Goal: Task Accomplishment & Management: Use online tool/utility

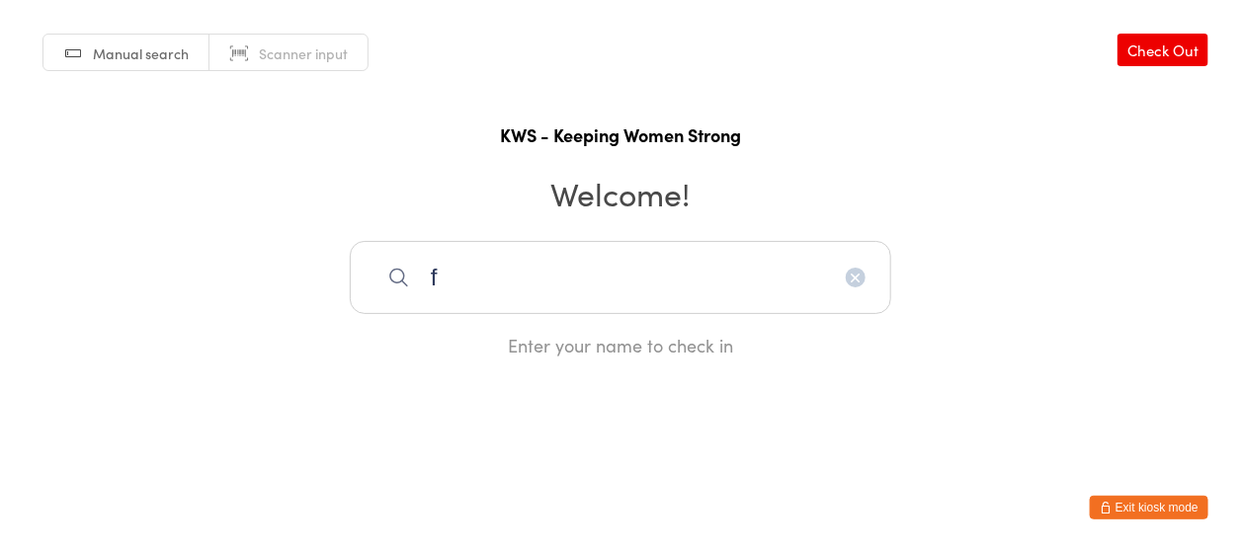
type input "f"
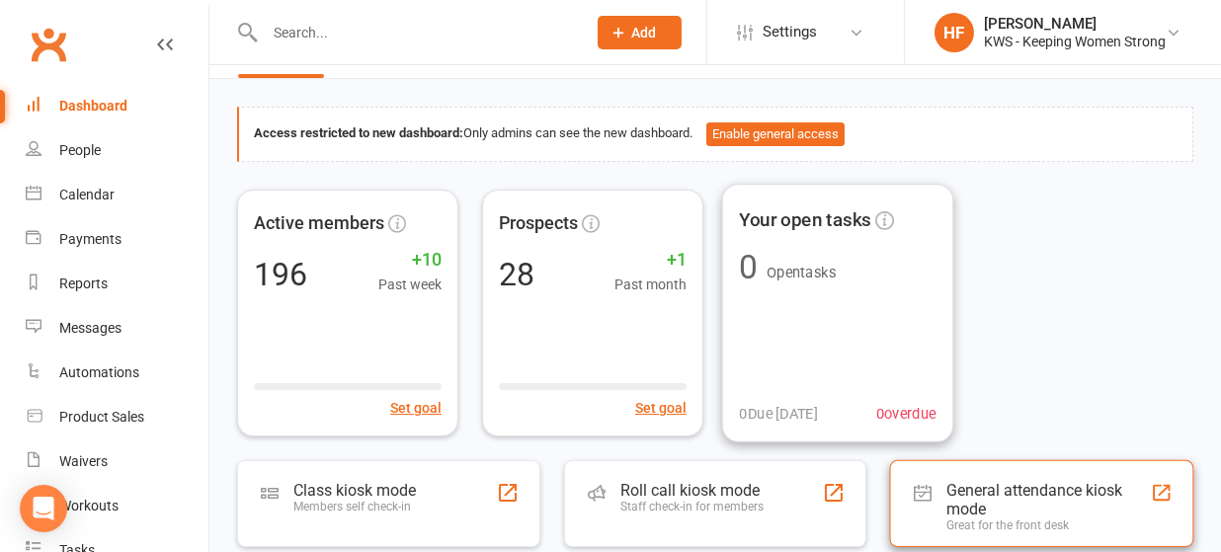
scroll to position [263, 0]
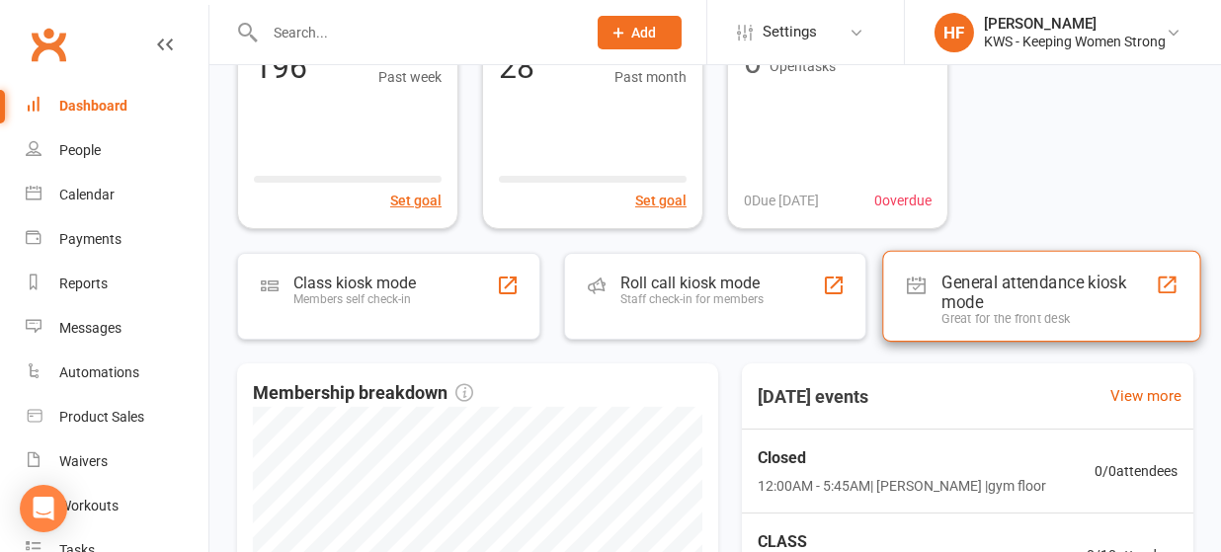
click at [959, 291] on div "General attendance kiosk mode" at bounding box center [1049, 292] width 214 height 40
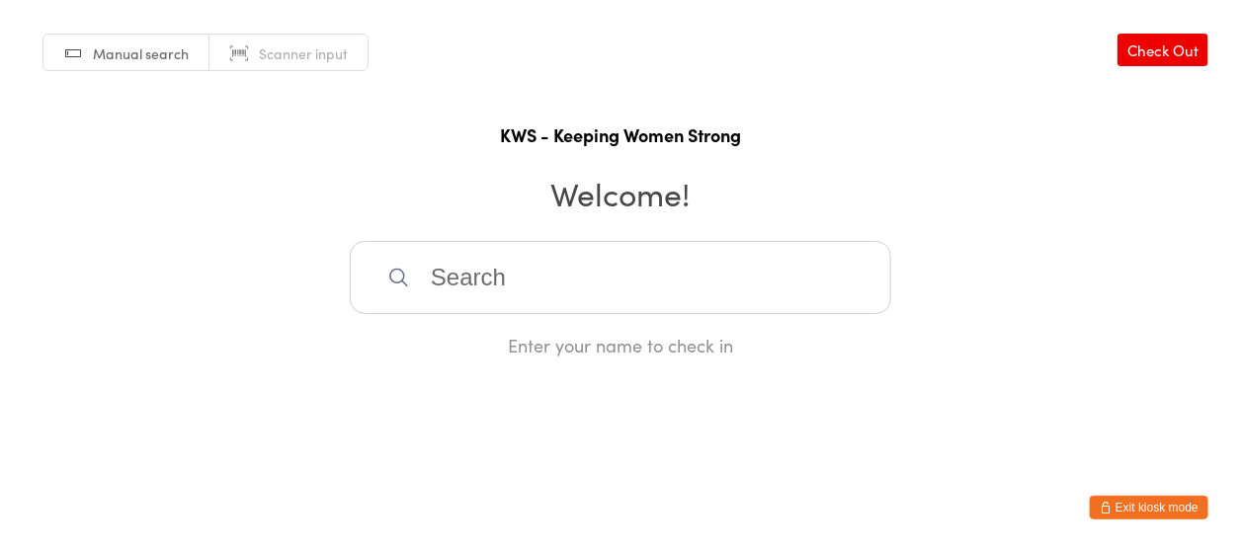
click at [479, 274] on input "search" at bounding box center [620, 277] width 541 height 73
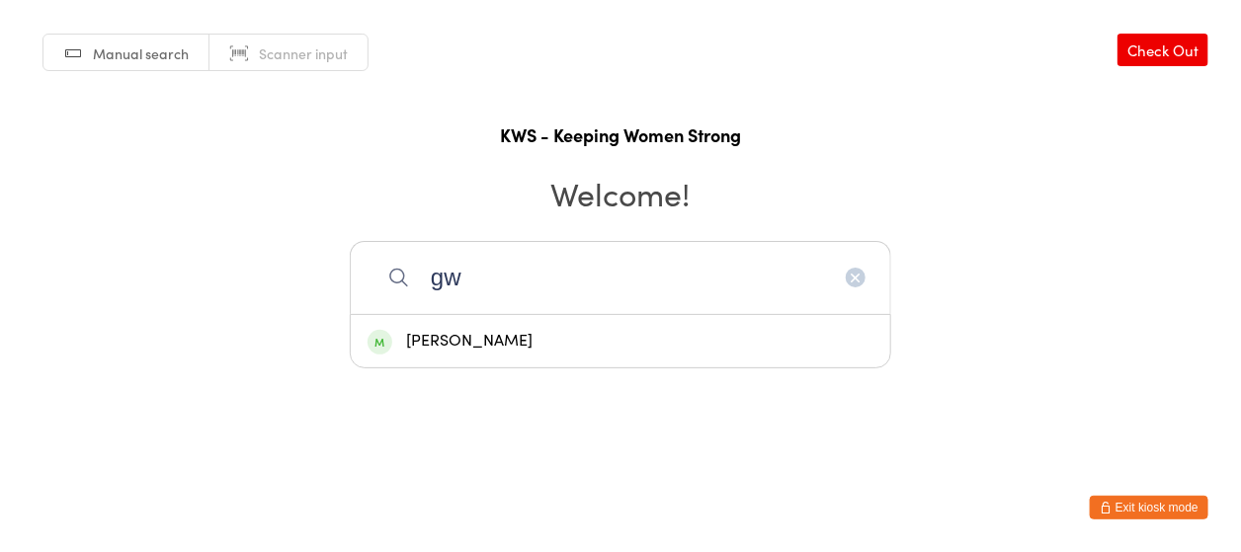
type input "gw"
click at [443, 335] on div "Gwyn Shewan" at bounding box center [620, 341] width 506 height 27
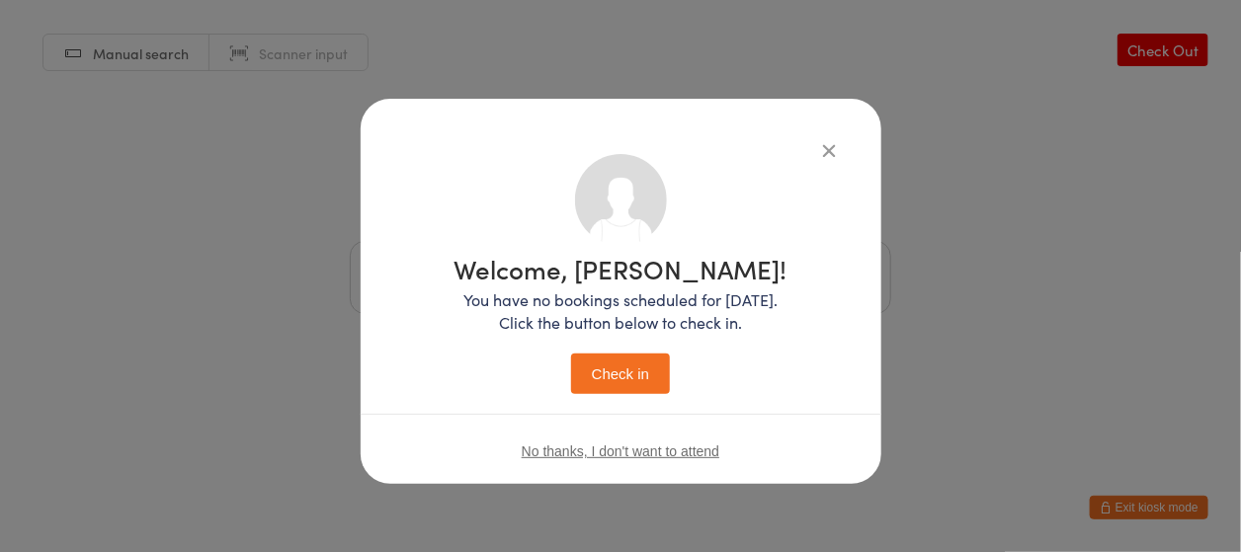
click at [614, 371] on button "Check in" at bounding box center [620, 374] width 99 height 40
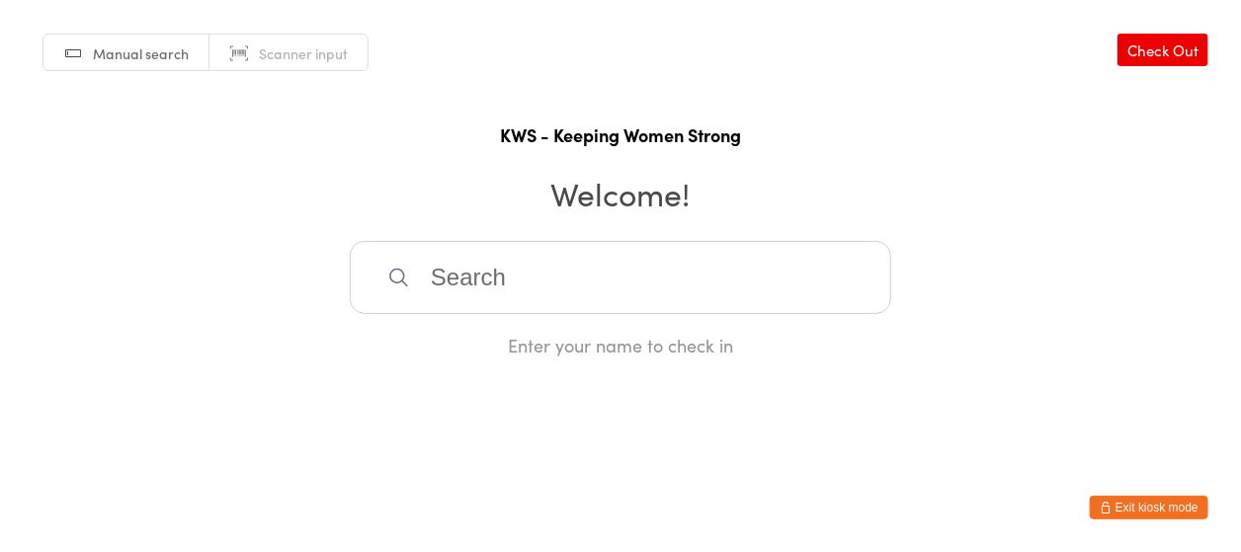
click at [440, 270] on input "search" at bounding box center [620, 277] width 541 height 73
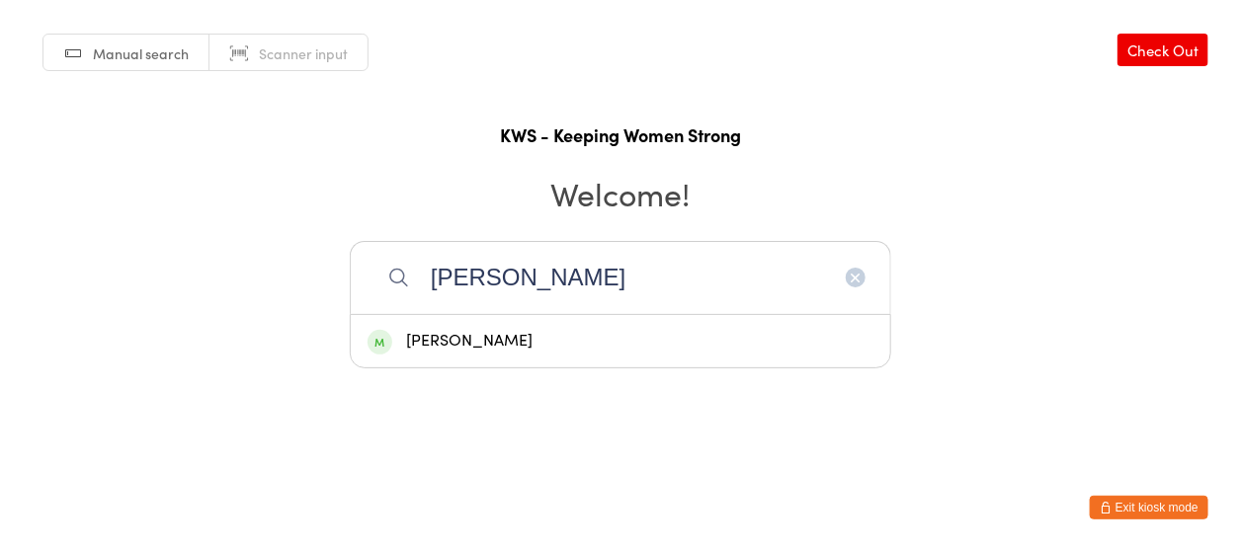
type input "gill"
click at [438, 334] on div "Gill Geer" at bounding box center [620, 341] width 506 height 27
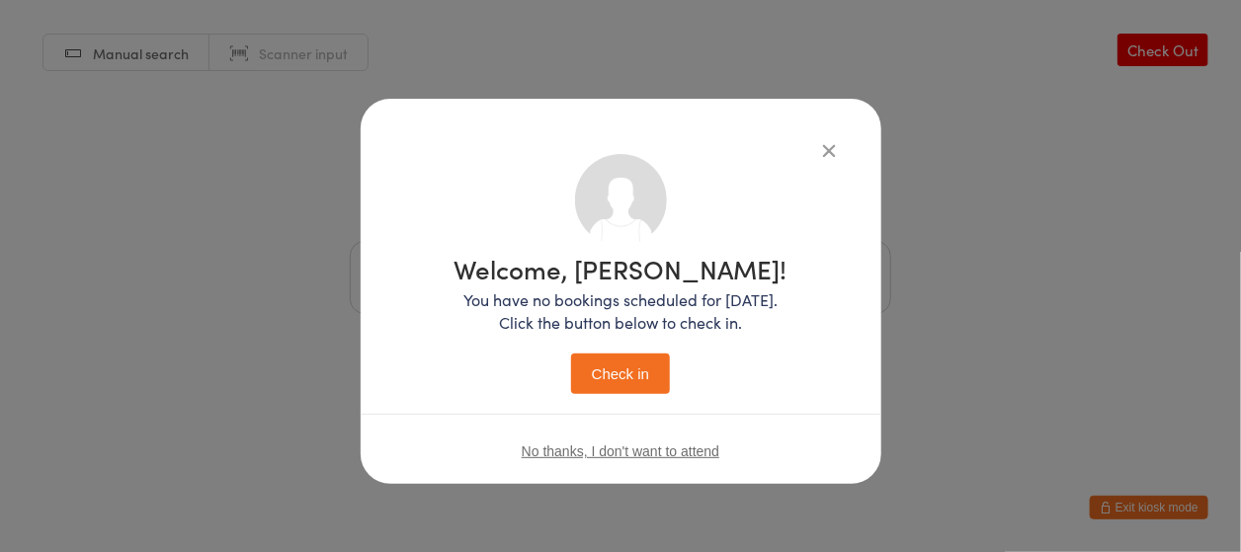
click at [623, 363] on button "Check in" at bounding box center [620, 374] width 99 height 40
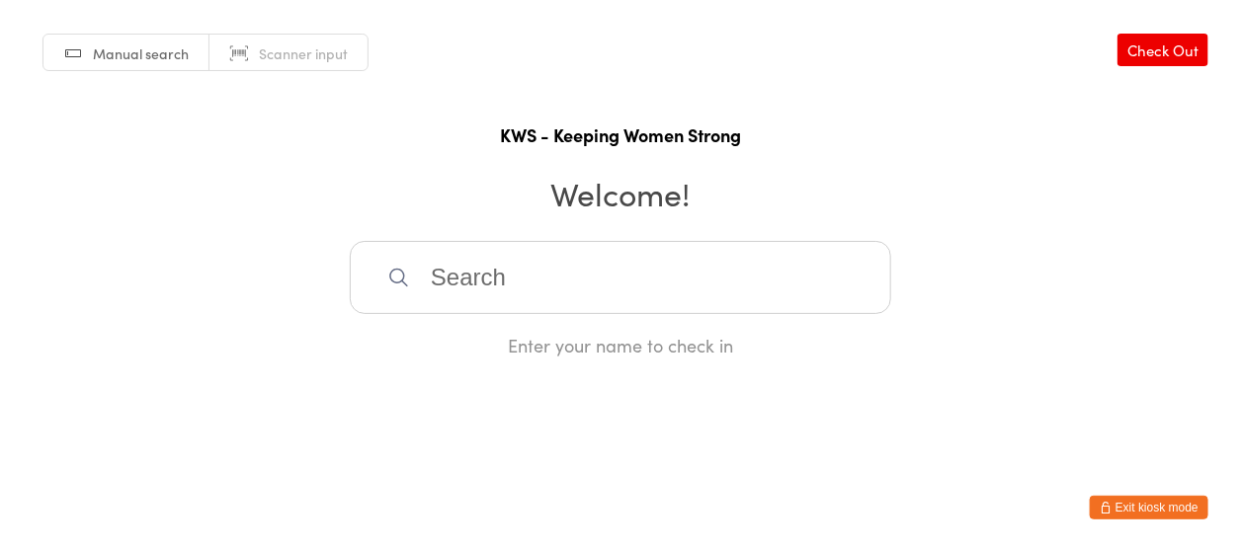
drag, startPoint x: 436, startPoint y: 283, endPoint x: 484, endPoint y: 290, distance: 48.9
click at [461, 287] on input "search" at bounding box center [620, 277] width 541 height 73
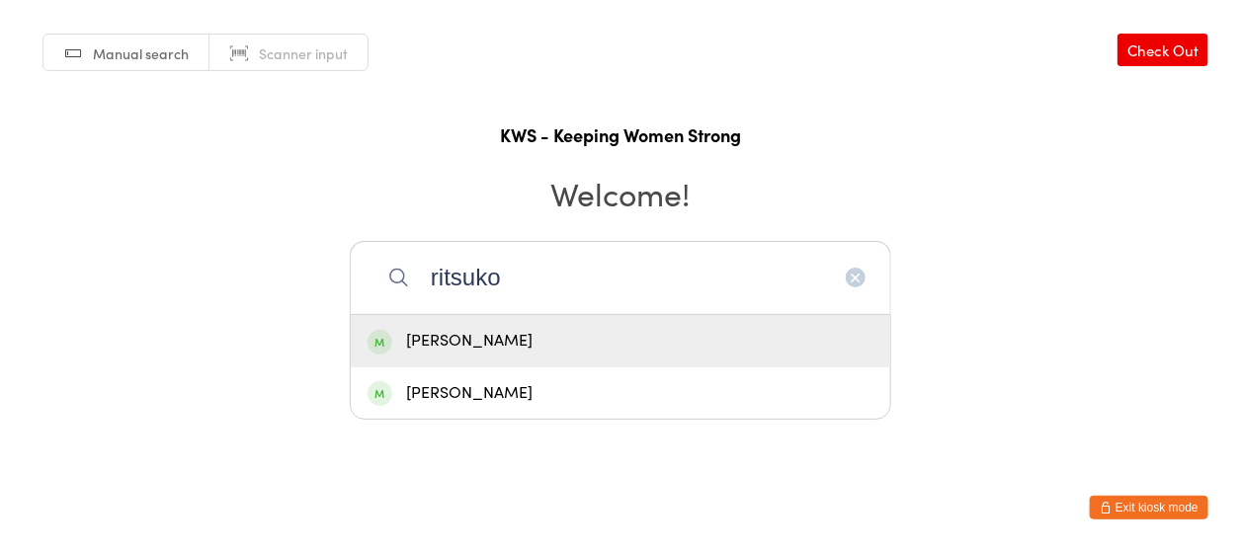
type input "ritsuko"
click at [477, 341] on div "Ritsuko Furukawa" at bounding box center [620, 341] width 506 height 27
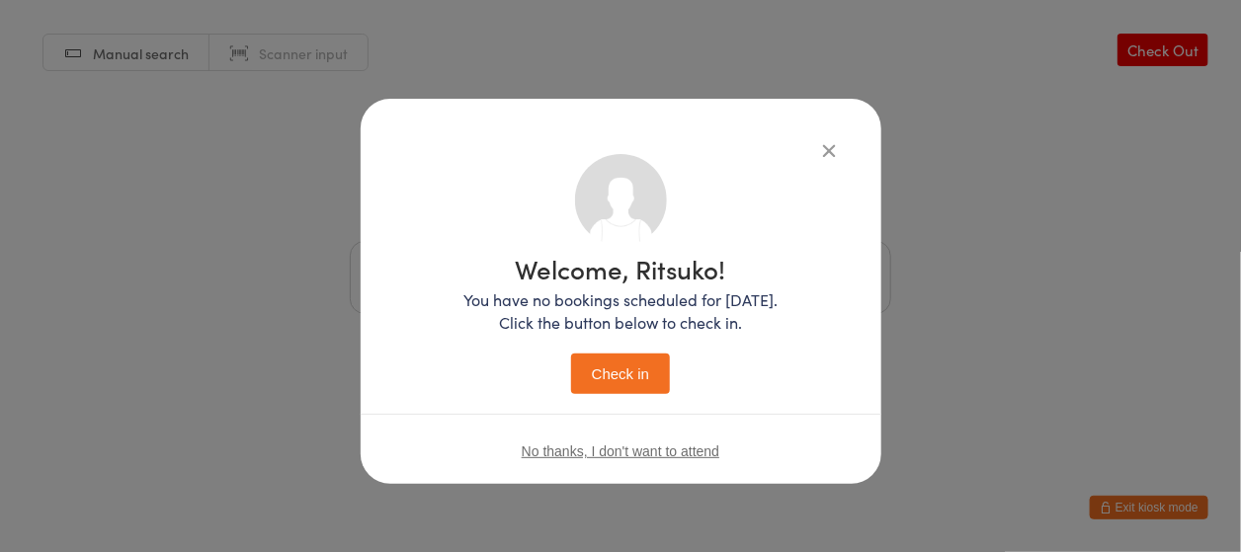
click at [613, 369] on button "Check in" at bounding box center [620, 374] width 99 height 40
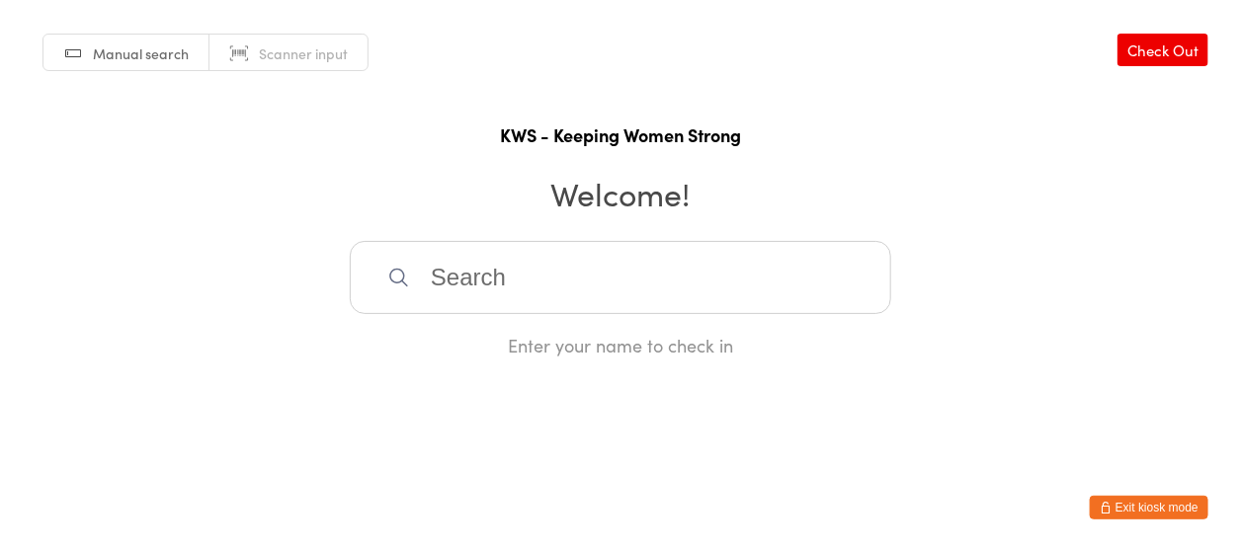
click at [516, 296] on input "search" at bounding box center [620, 277] width 541 height 73
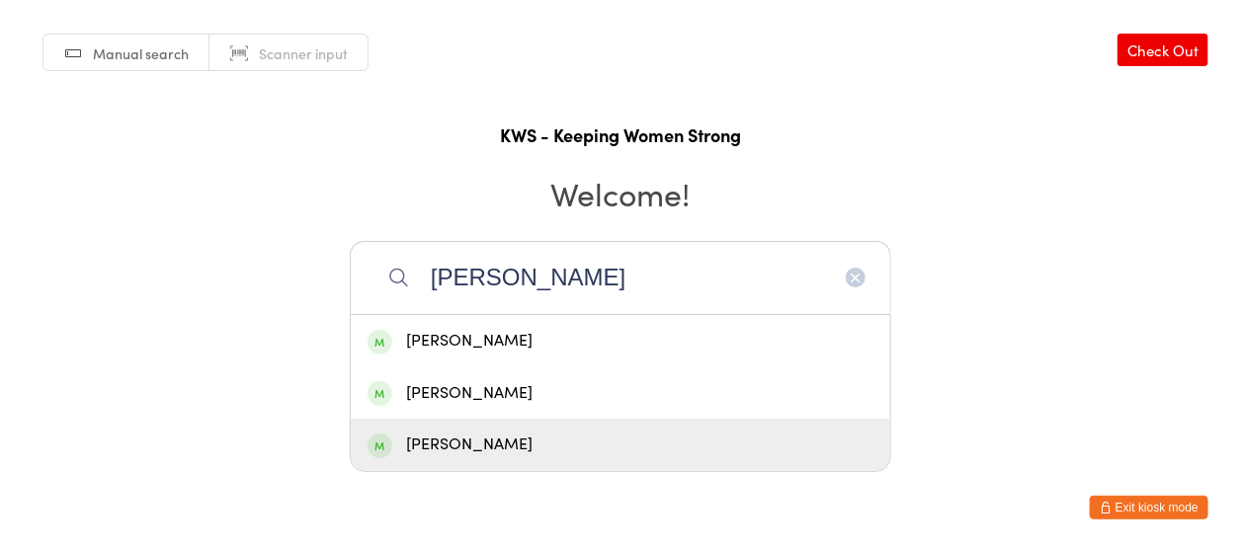
type input "kerr"
click at [507, 444] on div "Kerryl McShane" at bounding box center [620, 445] width 506 height 27
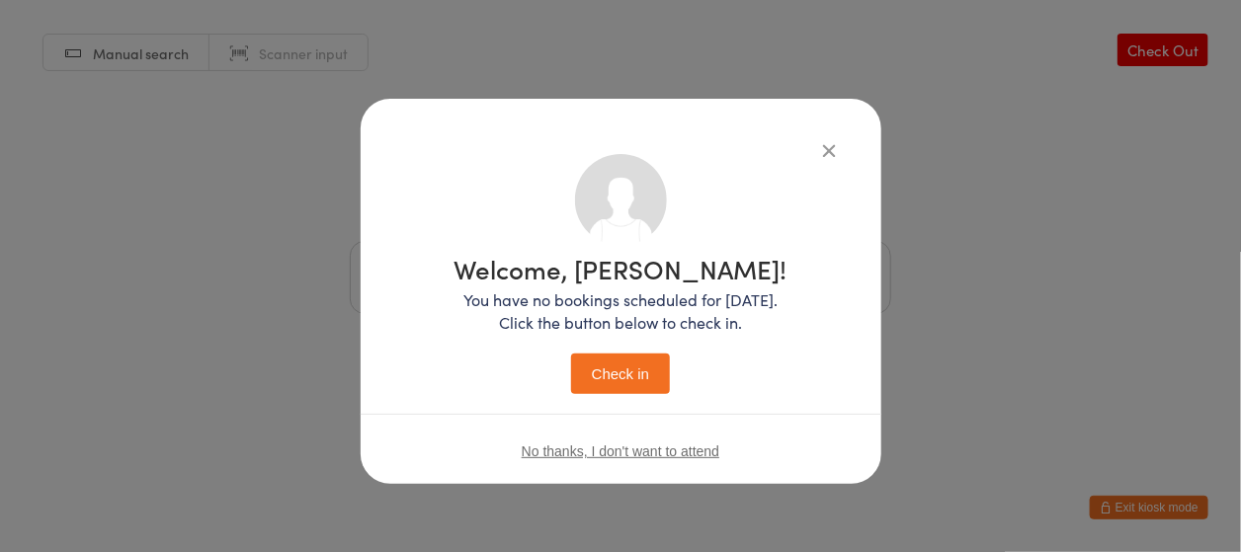
click at [636, 365] on button "Check in" at bounding box center [620, 374] width 99 height 40
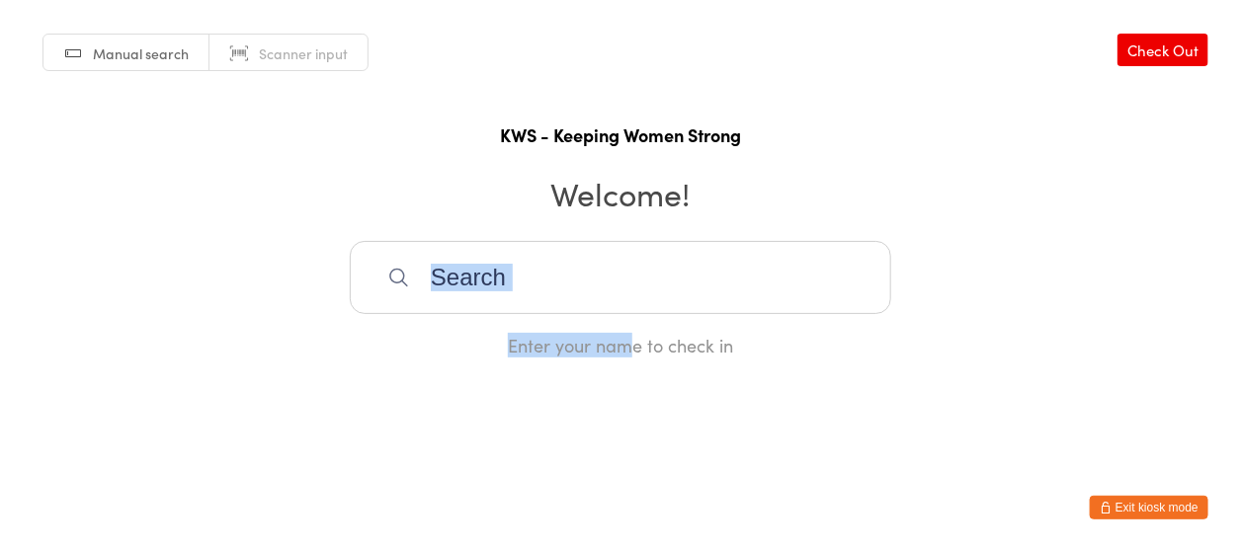
drag, startPoint x: 637, startPoint y: 364, endPoint x: 616, endPoint y: 299, distance: 68.4
click at [616, 299] on html "You have now entered Kiosk Mode. Members will be able to check themselves in us…" at bounding box center [620, 276] width 1241 height 552
click at [596, 290] on input "search" at bounding box center [620, 277] width 541 height 73
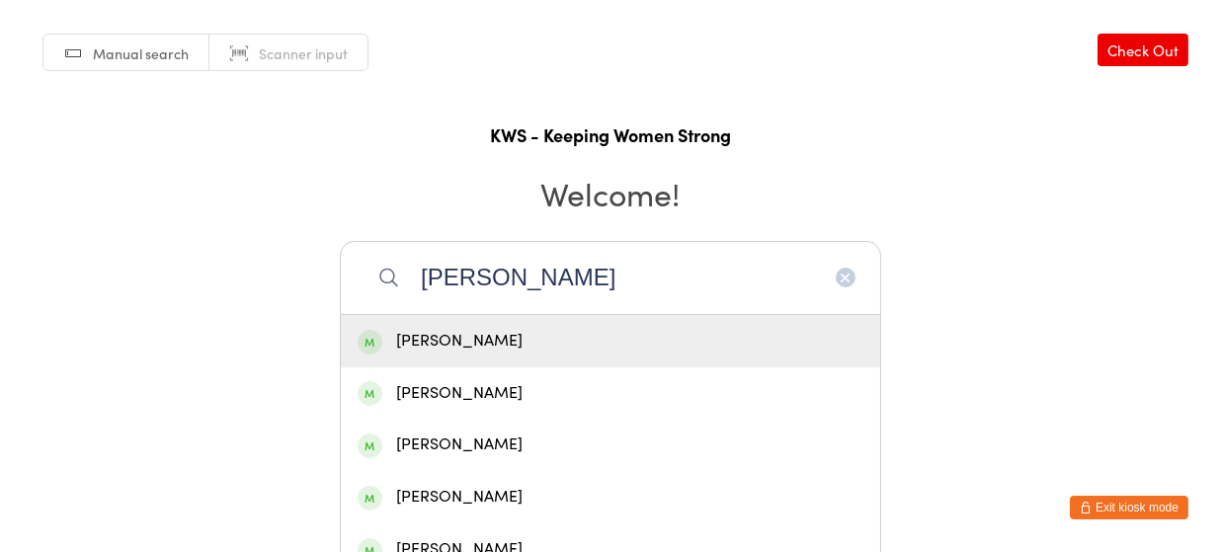
type input "jay"
click at [533, 334] on div "Jay Pandurangan" at bounding box center [611, 341] width 506 height 27
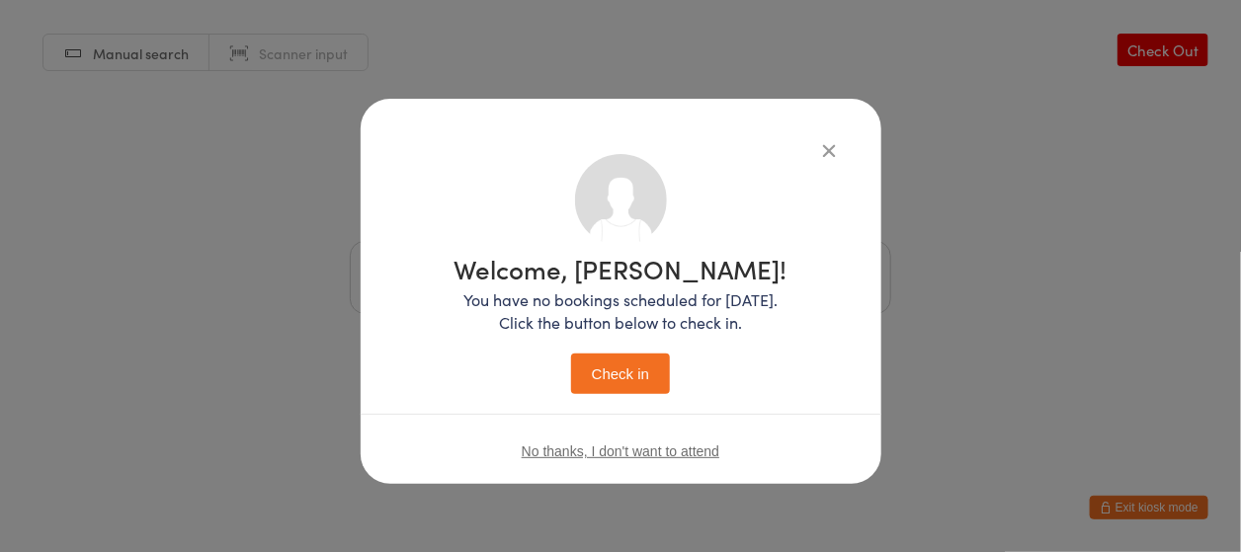
click at [592, 363] on button "Check in" at bounding box center [620, 374] width 99 height 40
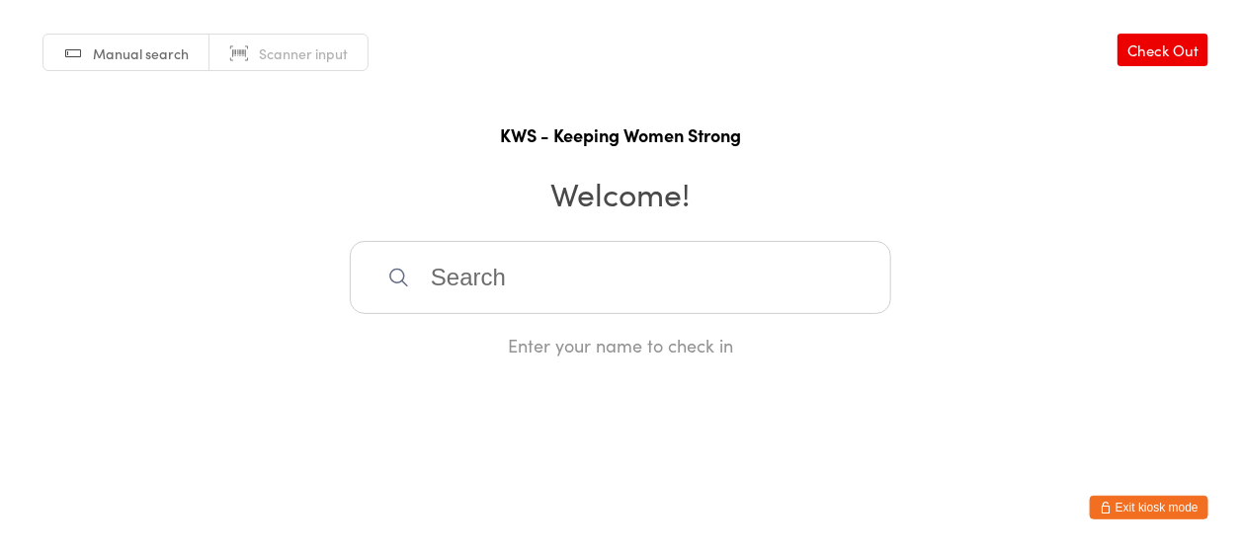
click at [506, 287] on input "search" at bounding box center [620, 277] width 541 height 73
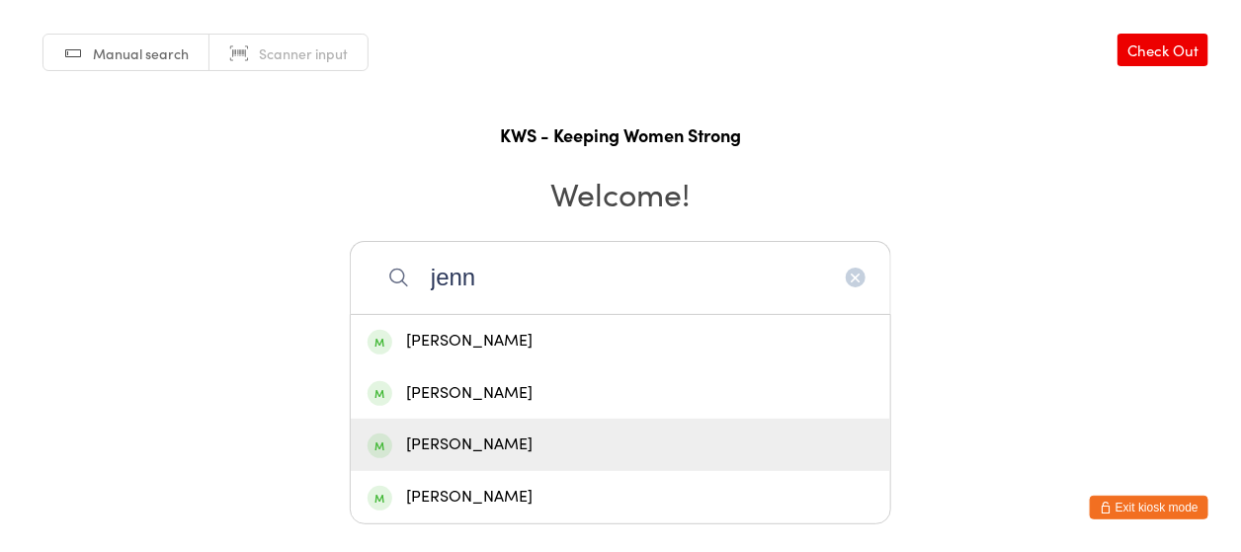
type input "jenn"
click at [471, 430] on div "Jennine Irving" at bounding box center [620, 445] width 539 height 52
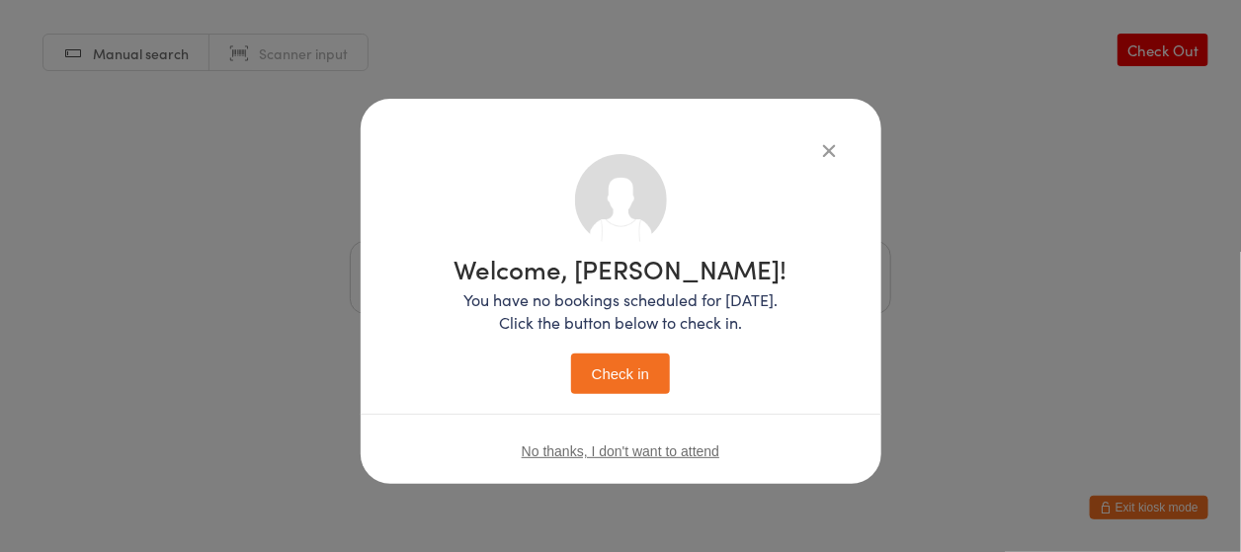
click at [603, 366] on button "Check in" at bounding box center [620, 374] width 99 height 40
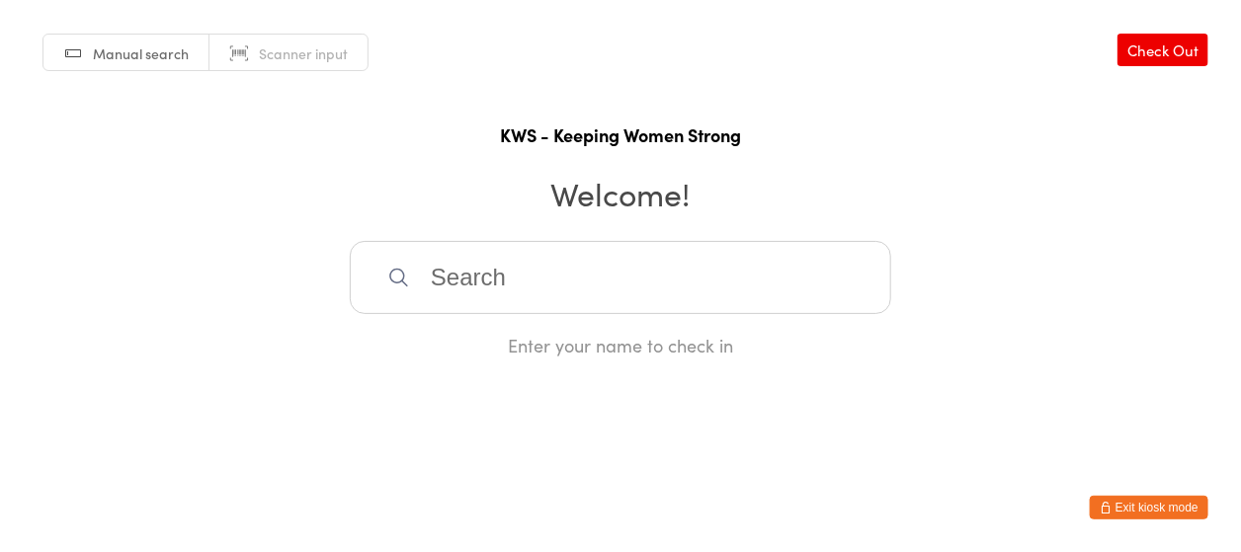
click at [446, 274] on input "search" at bounding box center [620, 277] width 541 height 73
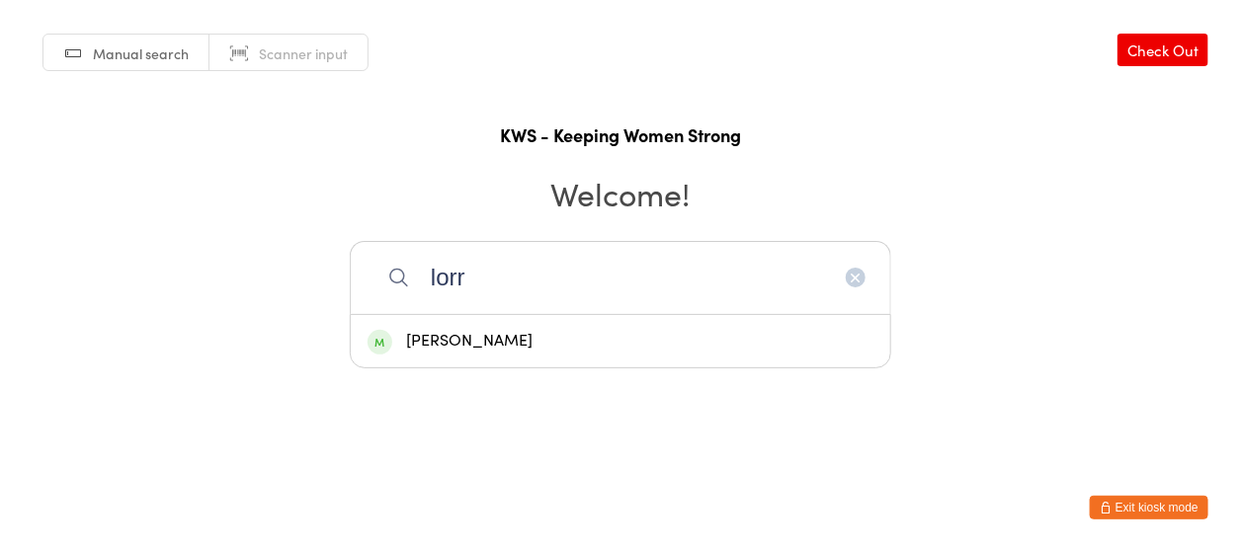
type input "lorr"
click at [488, 332] on div "Lorraine McGuire" at bounding box center [620, 341] width 506 height 27
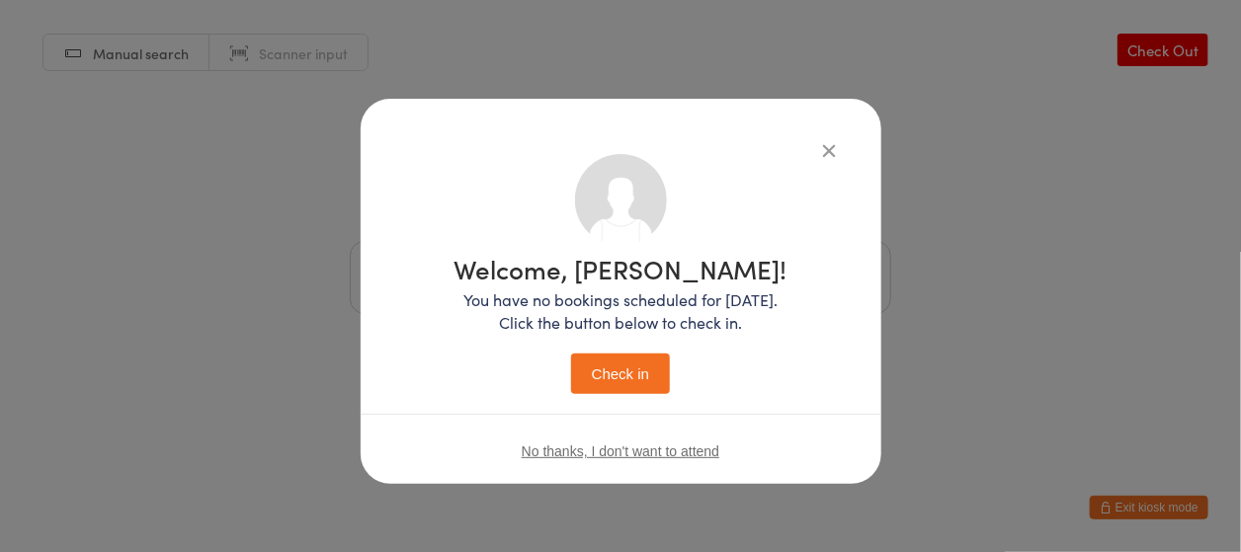
drag, startPoint x: 635, startPoint y: 376, endPoint x: 758, endPoint y: 401, distance: 125.0
click at [642, 376] on button "Check in" at bounding box center [620, 374] width 99 height 40
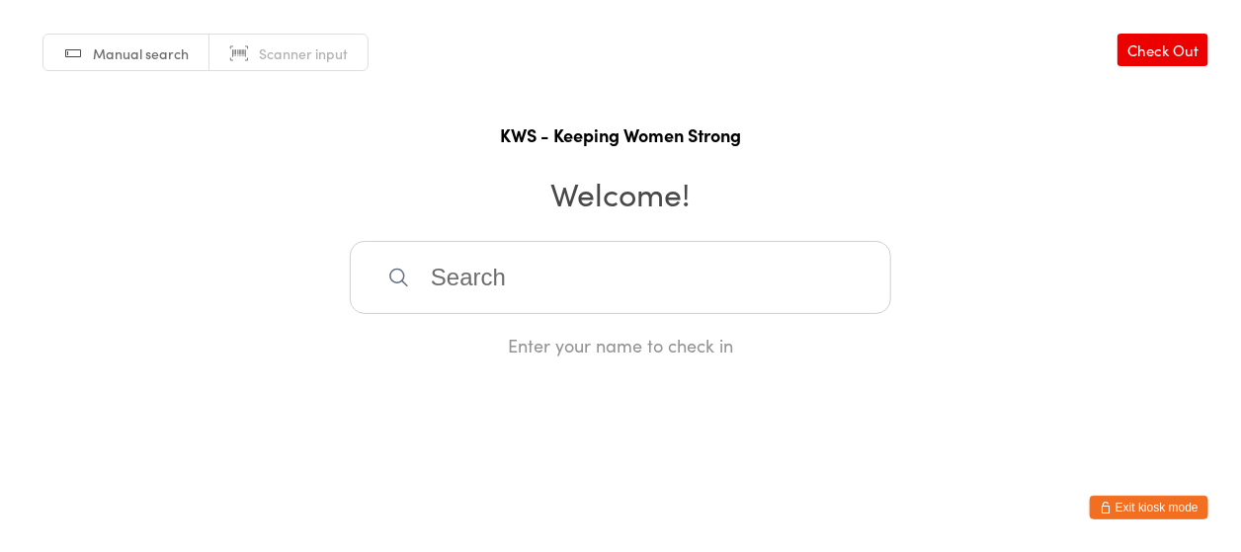
click at [991, 457] on html "You have now entered Kiosk Mode. Members will be able to check themselves in us…" at bounding box center [620, 276] width 1241 height 552
click at [718, 278] on input "search" at bounding box center [620, 277] width 541 height 73
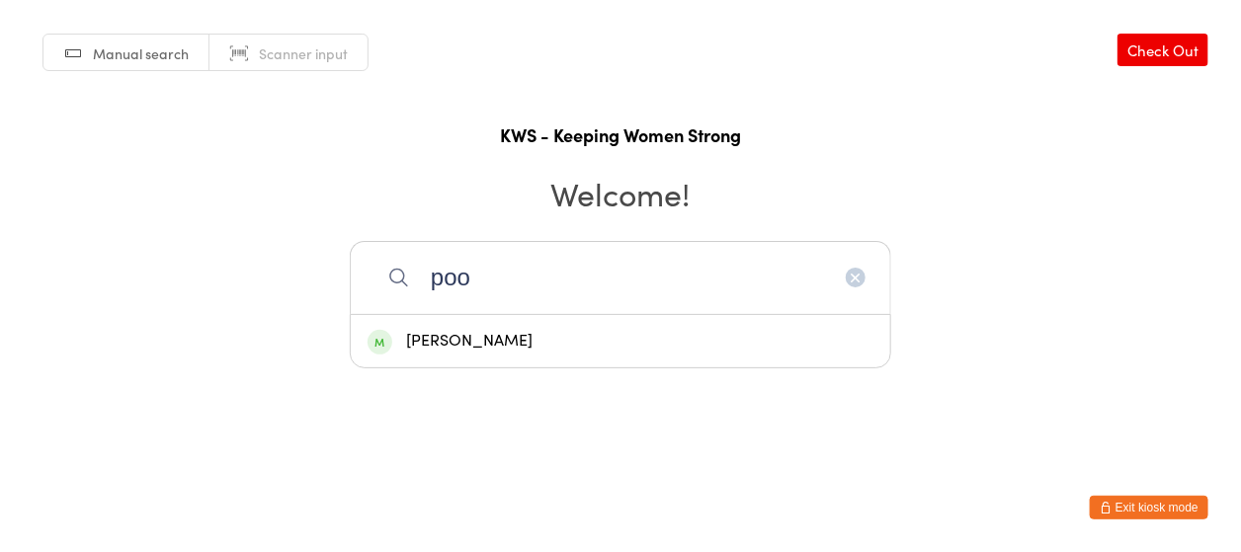
type input "poo"
click at [553, 336] on div "Poonam Barve" at bounding box center [620, 341] width 506 height 27
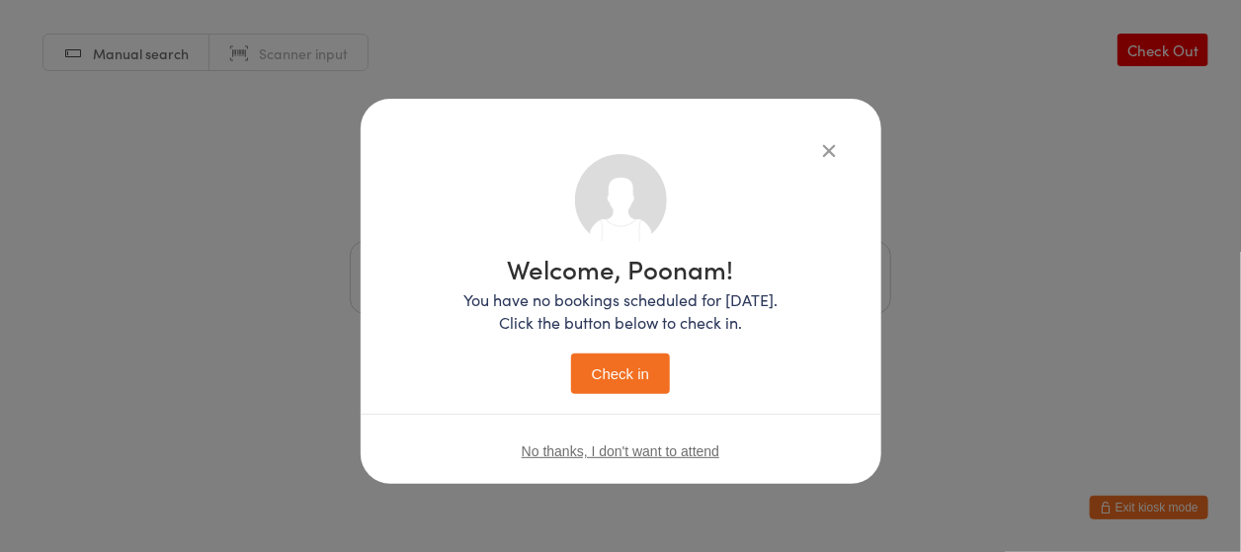
click at [589, 368] on button "Check in" at bounding box center [620, 374] width 99 height 40
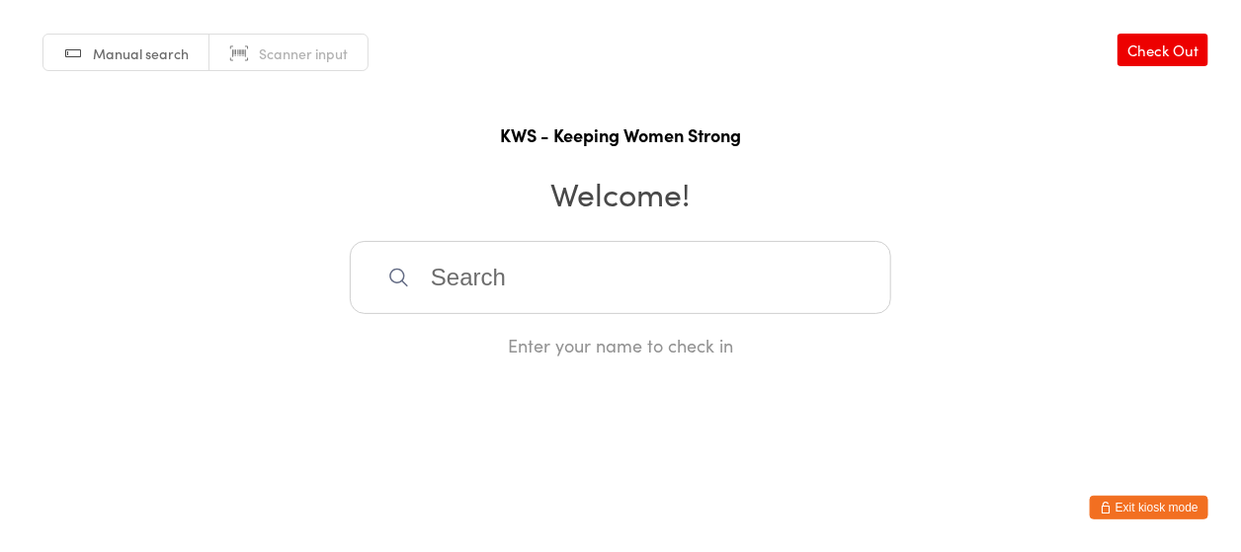
click at [466, 274] on input "search" at bounding box center [620, 277] width 541 height 73
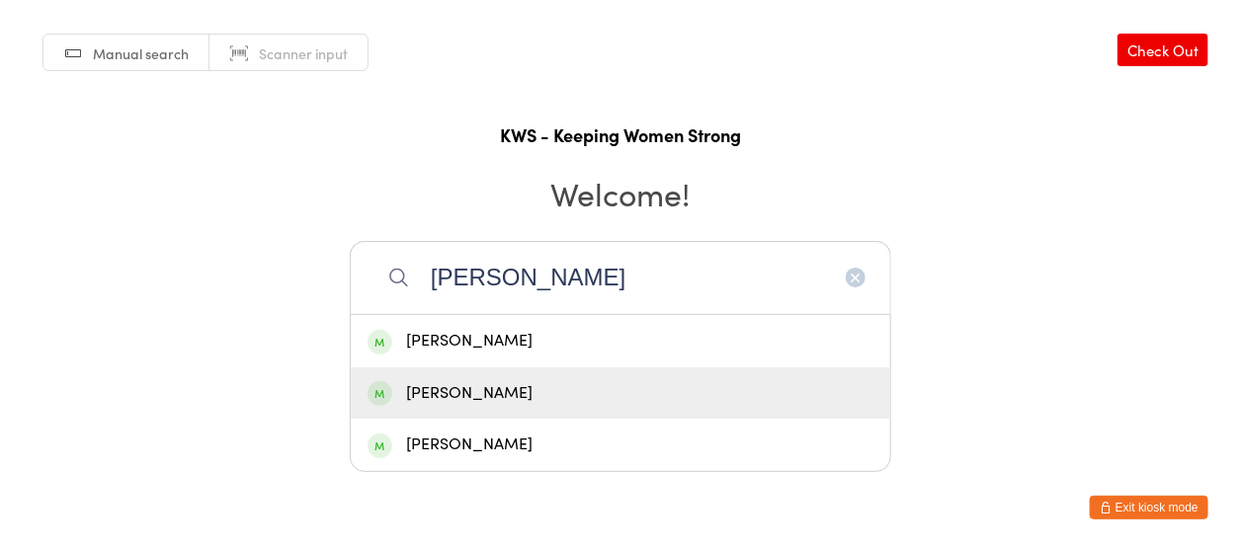
type input "julia"
click at [457, 375] on div "Julia Hancy" at bounding box center [620, 393] width 539 height 52
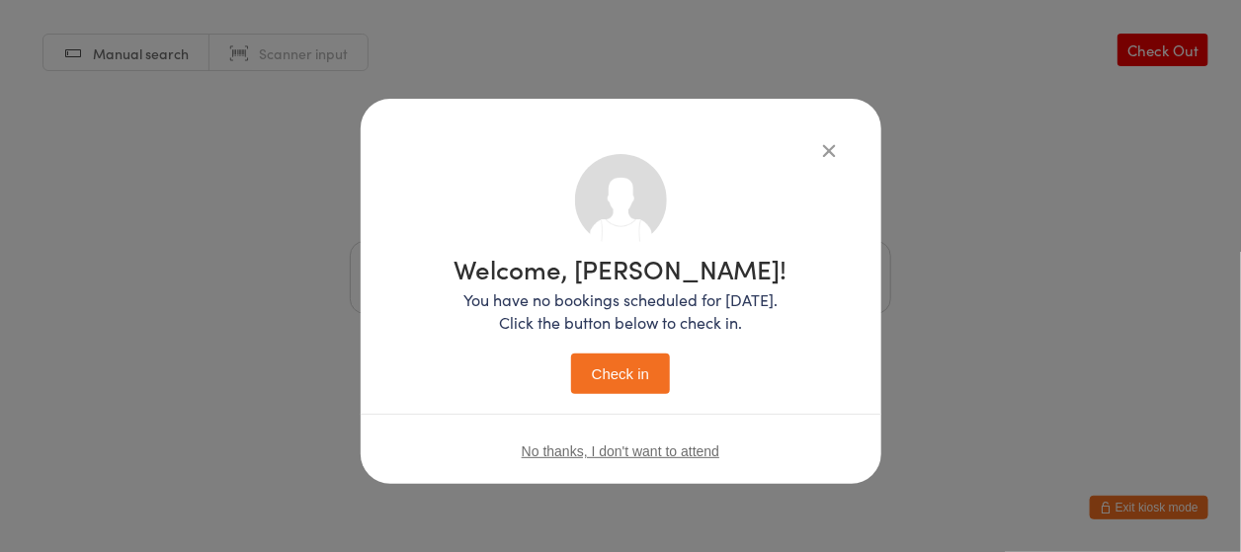
click at [583, 374] on button "Check in" at bounding box center [620, 374] width 99 height 40
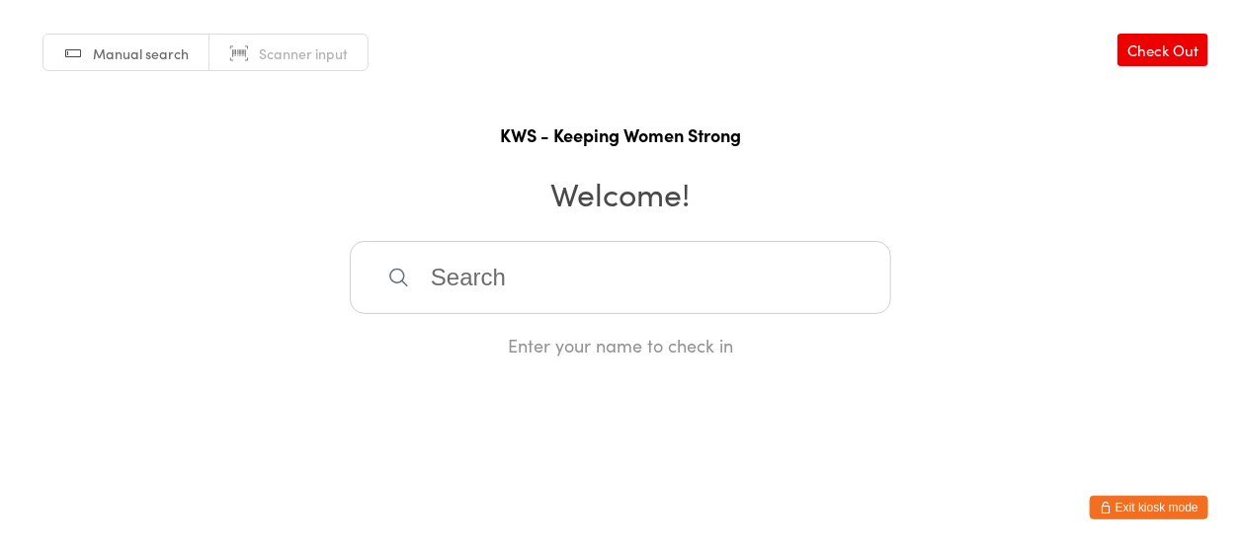
click at [536, 290] on input "search" at bounding box center [620, 277] width 541 height 73
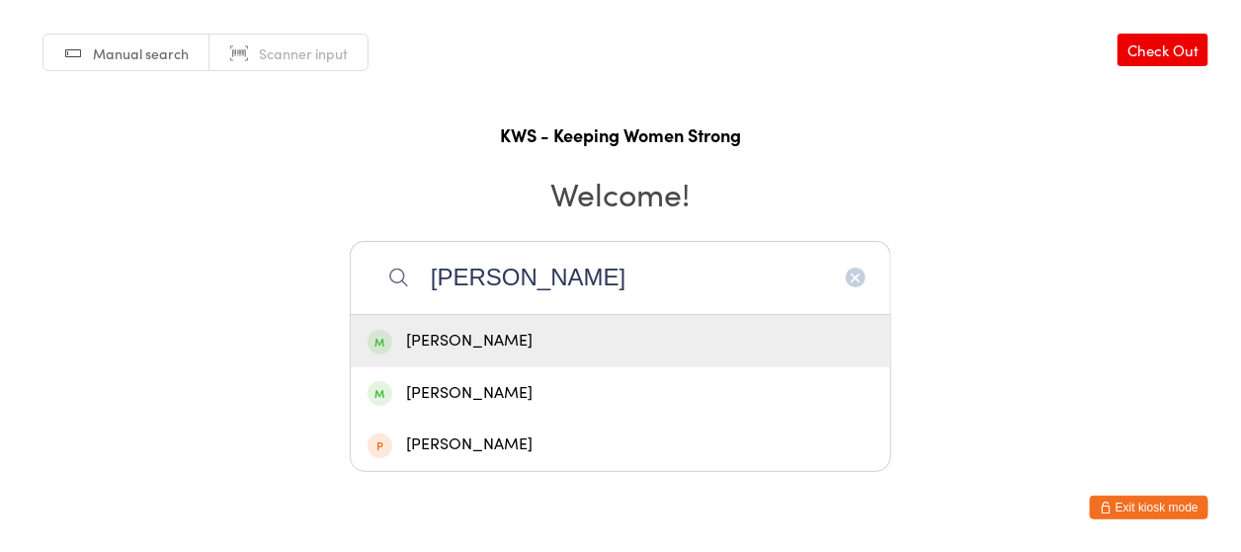
type input "Rae"
click at [495, 329] on div "Rae Barnes" at bounding box center [620, 341] width 506 height 27
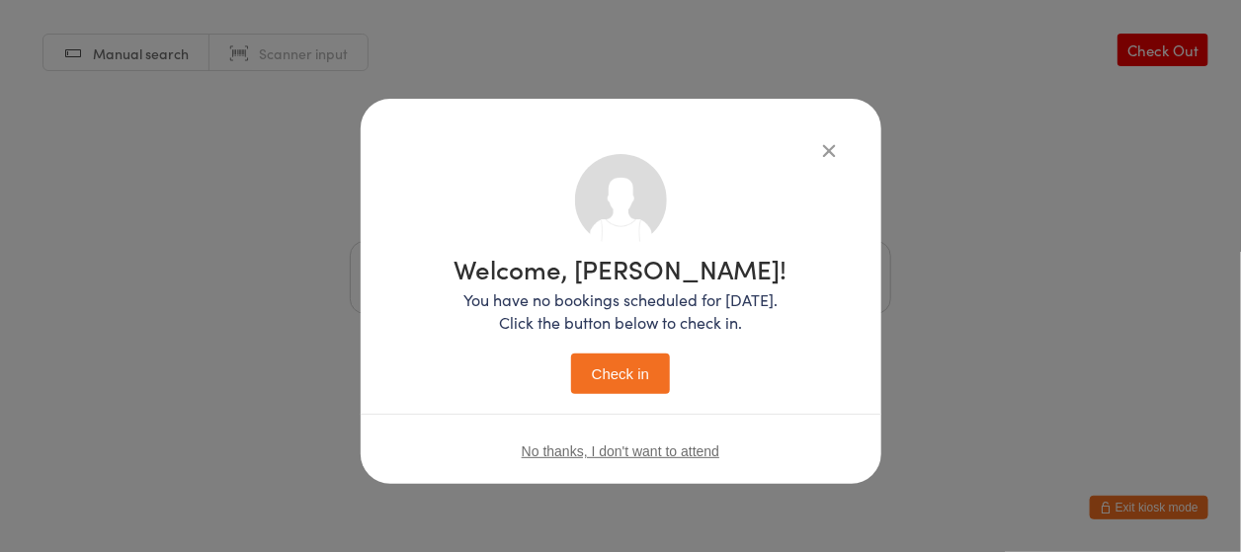
click at [596, 371] on button "Check in" at bounding box center [620, 374] width 99 height 40
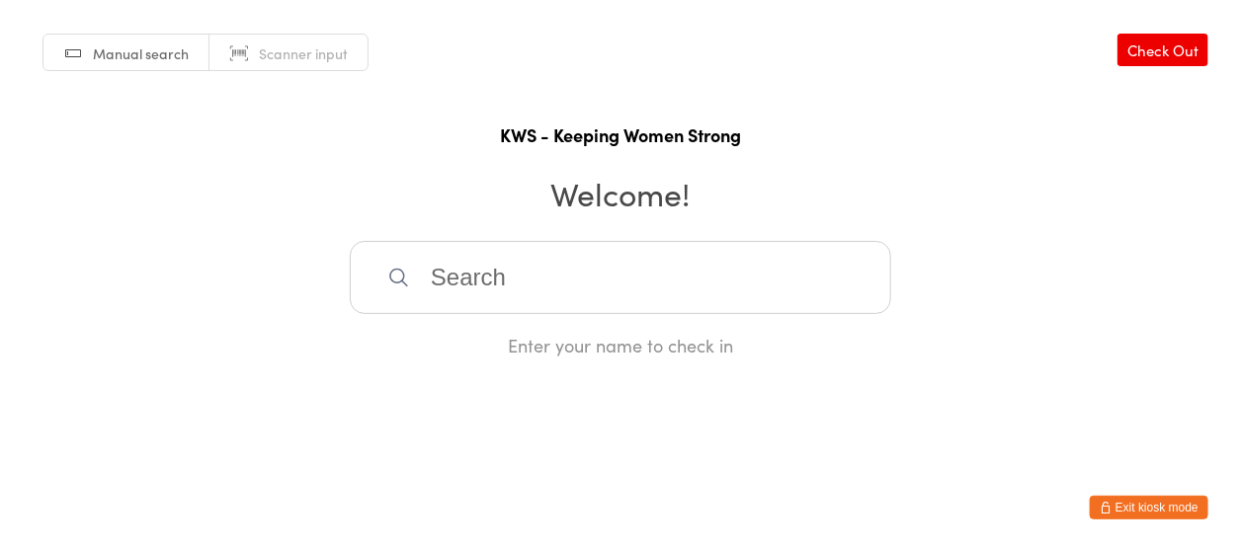
click at [493, 291] on input "search" at bounding box center [620, 277] width 541 height 73
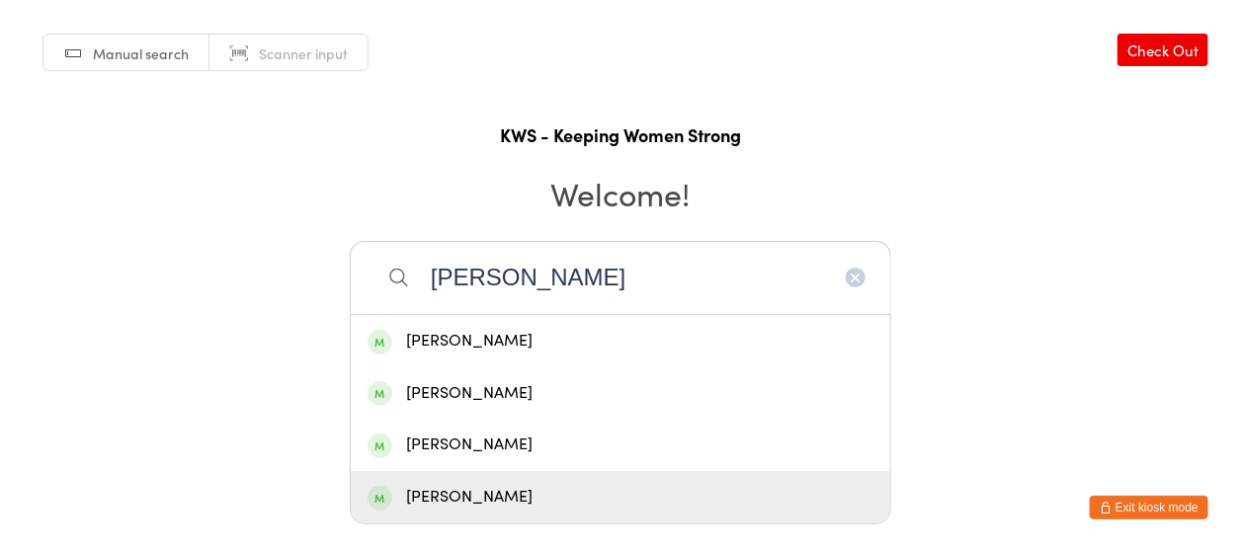
type input "helen"
click at [481, 499] on div "Helen Fisher" at bounding box center [620, 497] width 506 height 27
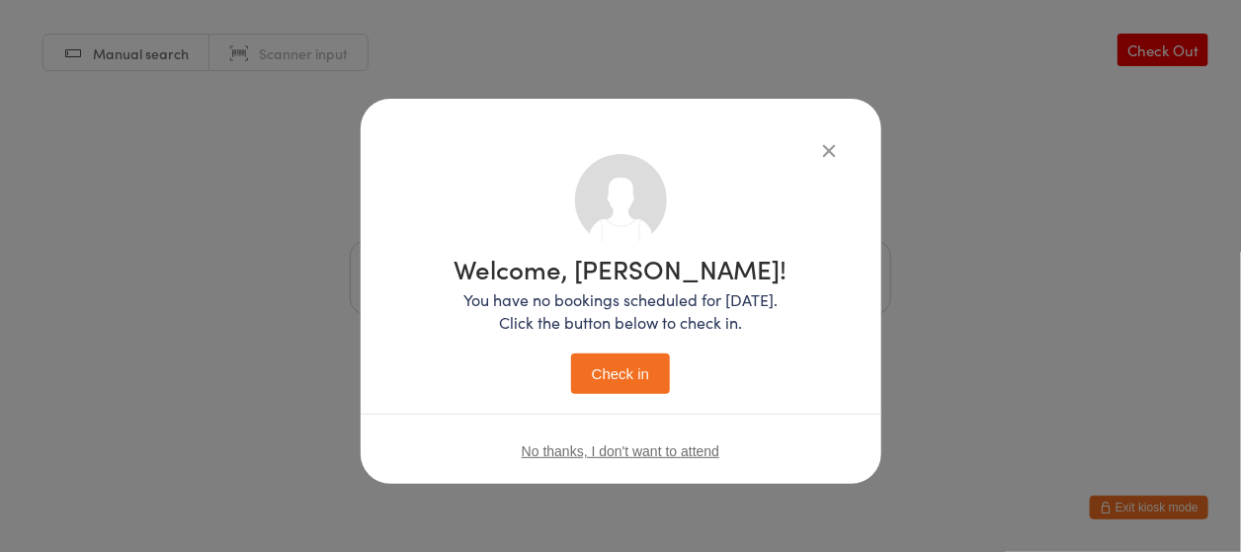
click at [630, 376] on button "Check in" at bounding box center [620, 374] width 99 height 40
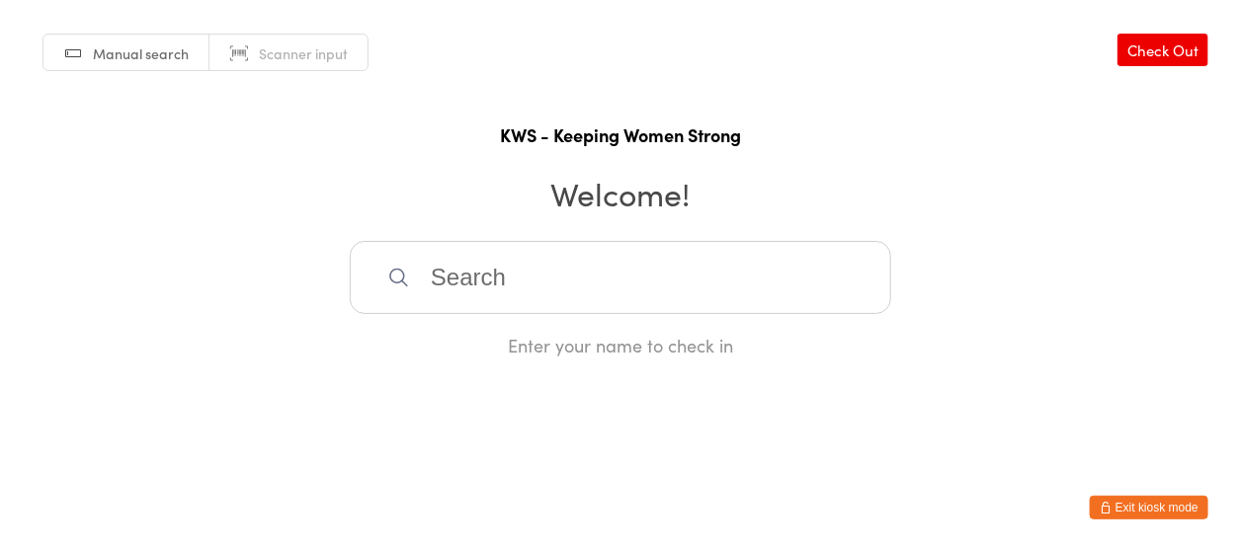
click at [431, 273] on input "search" at bounding box center [620, 277] width 541 height 73
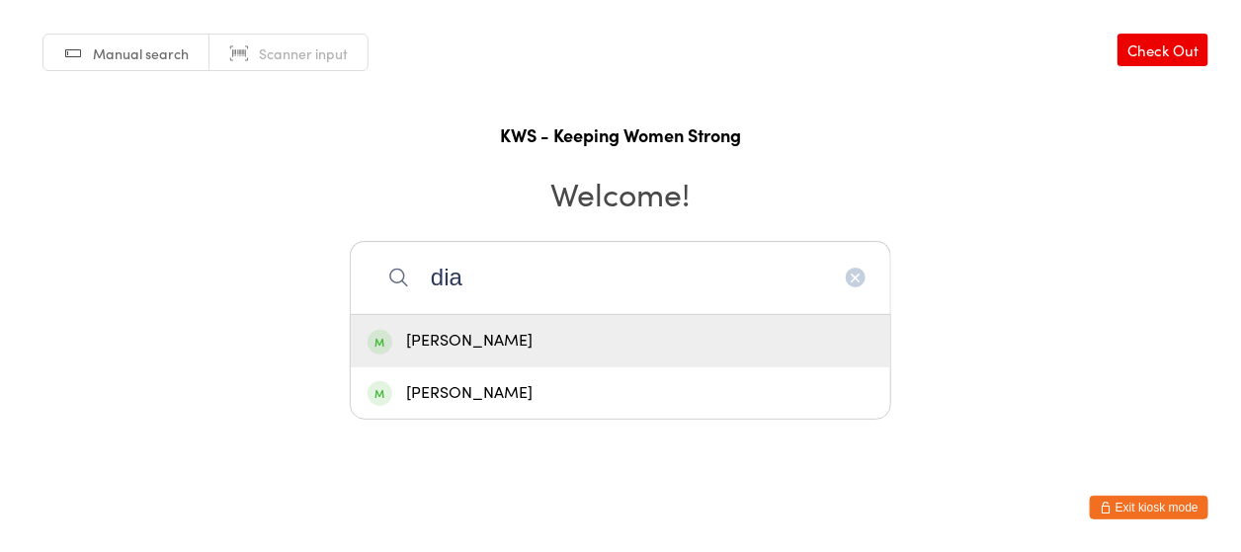
type input "dia"
click at [484, 338] on div "Diane Williams" at bounding box center [620, 341] width 506 height 27
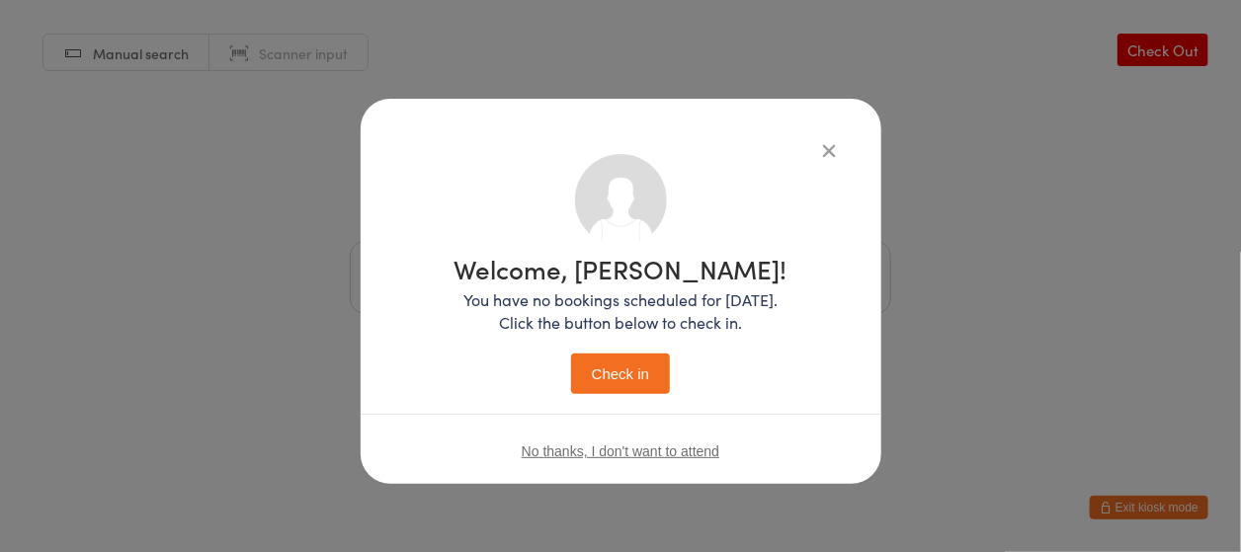
click at [614, 374] on button "Check in" at bounding box center [620, 374] width 99 height 40
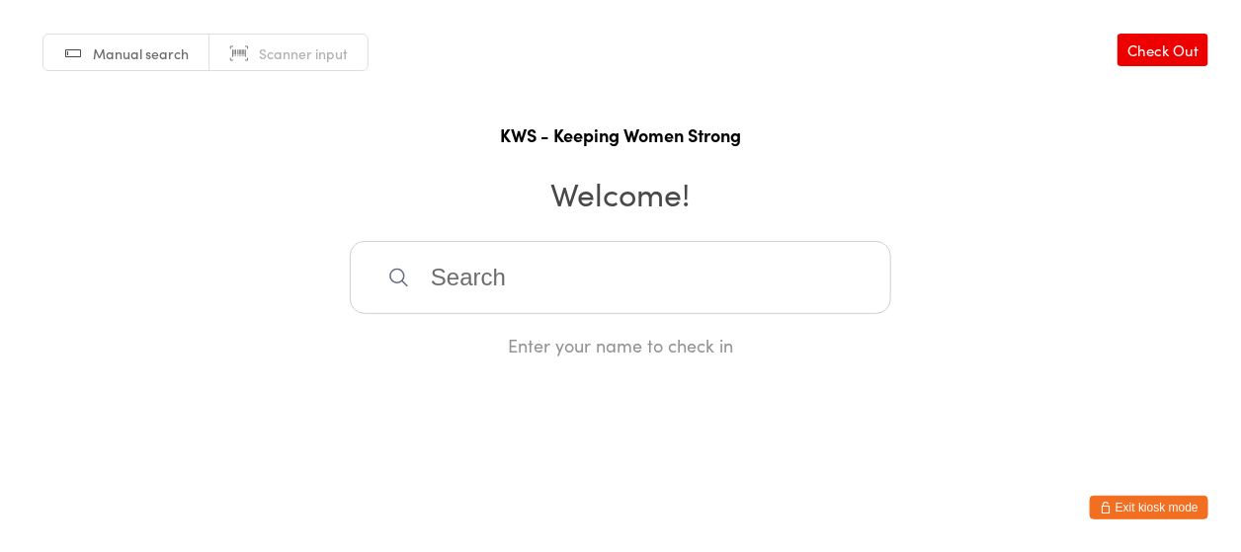
click at [458, 273] on input "search" at bounding box center [620, 277] width 541 height 73
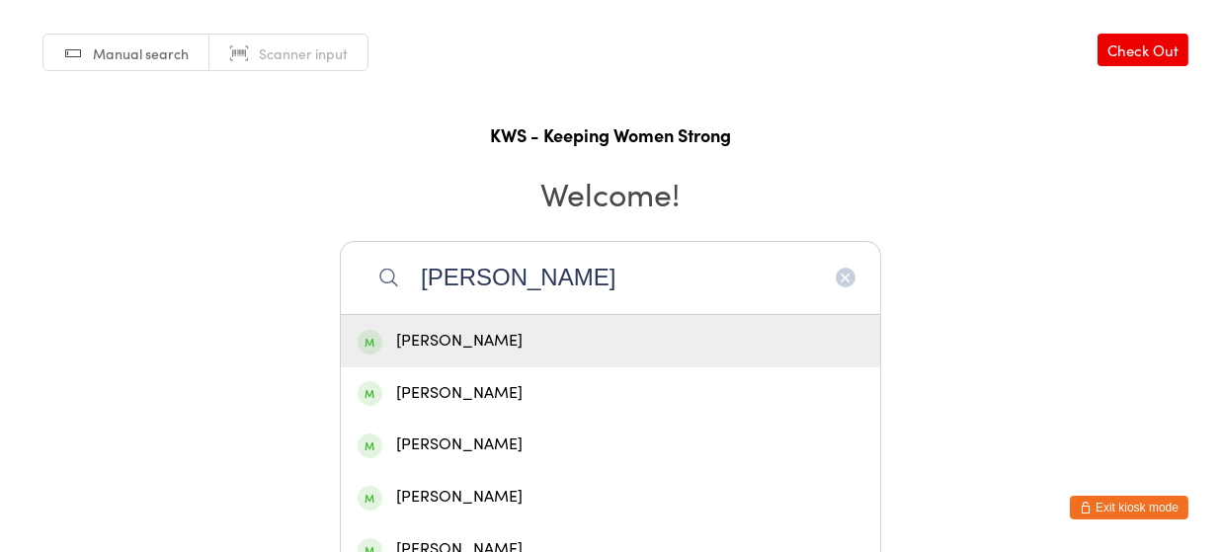
type input "sherryl"
click at [468, 338] on div "Sherryl Bennett" at bounding box center [611, 341] width 506 height 27
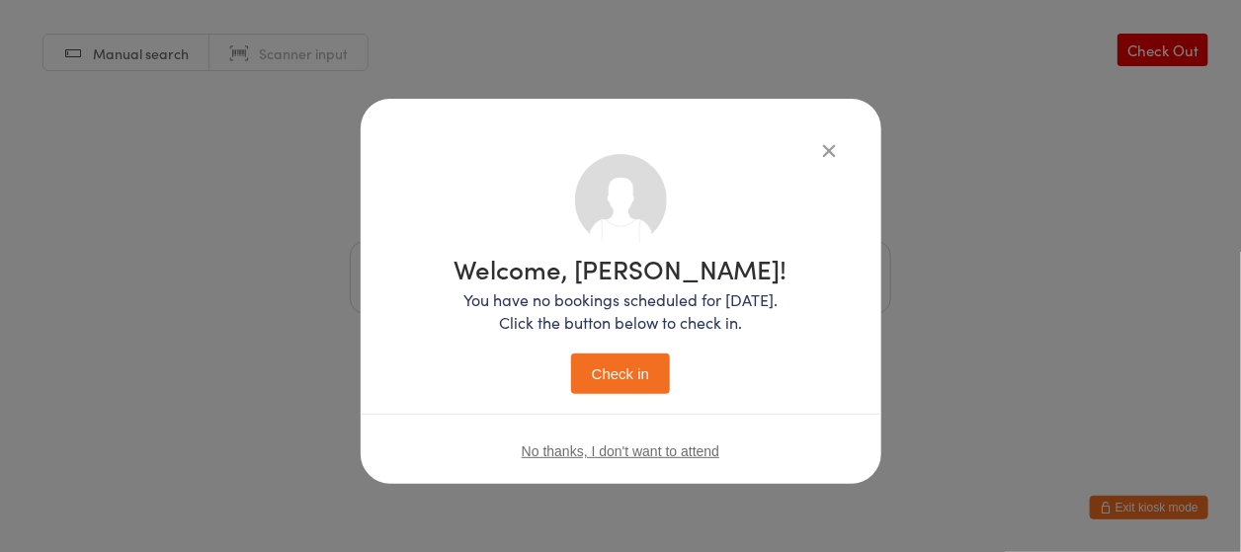
click at [610, 369] on button "Check in" at bounding box center [620, 374] width 99 height 40
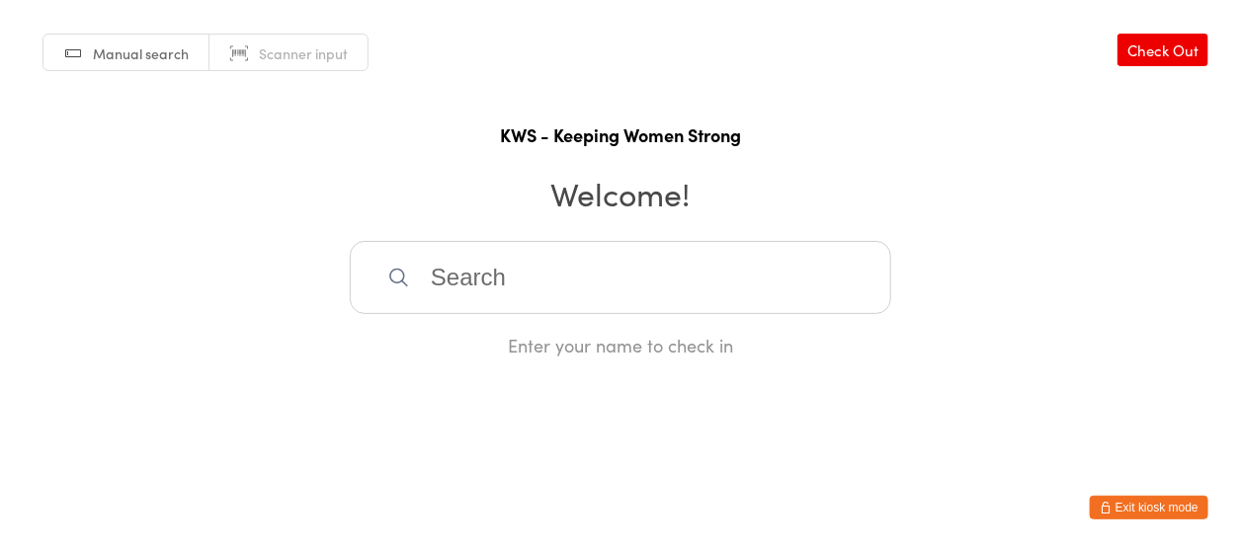
click at [516, 283] on input "search" at bounding box center [620, 277] width 541 height 73
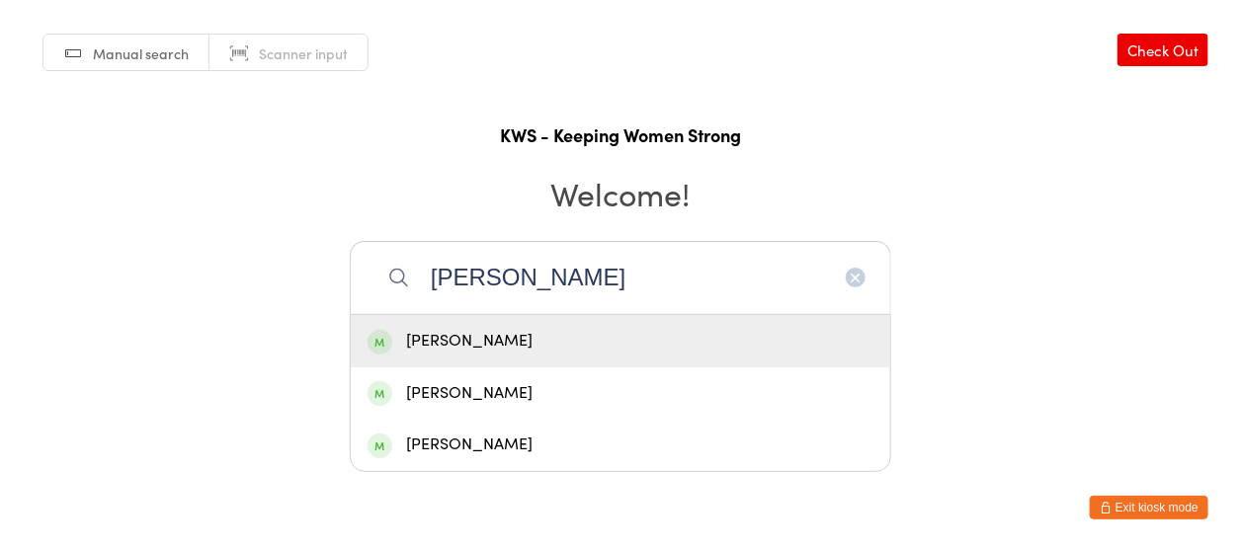
type input "julie"
drag, startPoint x: 496, startPoint y: 342, endPoint x: 523, endPoint y: 356, distance: 30.0
click at [495, 343] on div "Julie Marshall" at bounding box center [620, 341] width 506 height 27
